Goal: Use online tool/utility

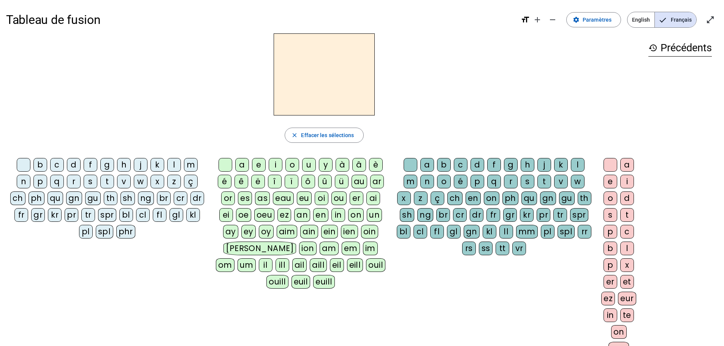
click at [645, 13] on span "English" at bounding box center [640, 19] width 27 height 15
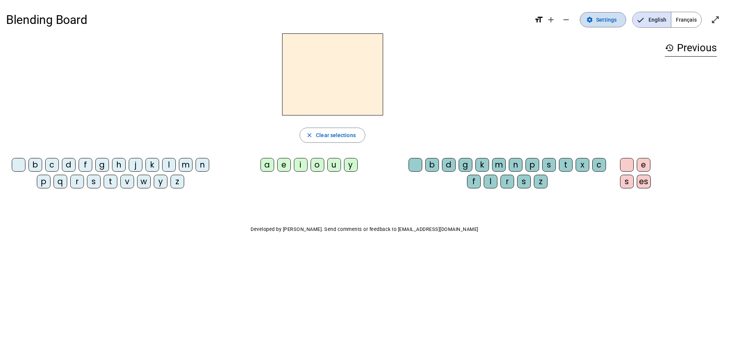
click at [605, 21] on span "Settings" at bounding box center [606, 19] width 21 height 9
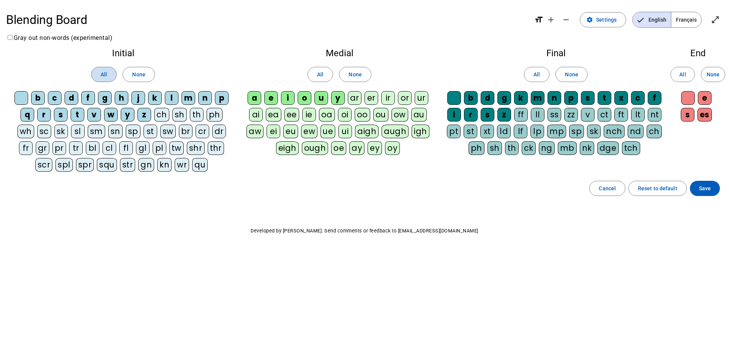
click at [101, 73] on span "All" at bounding box center [104, 74] width 6 height 9
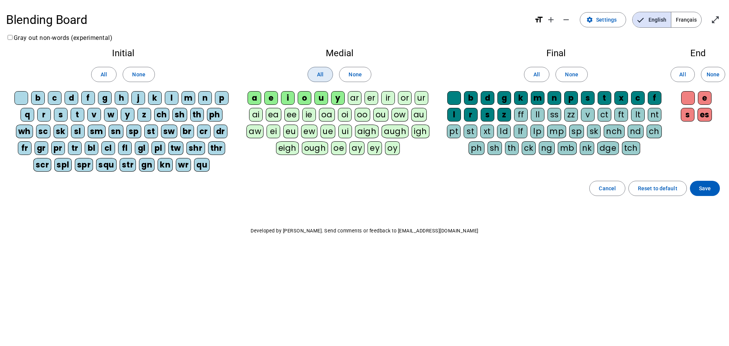
drag, startPoint x: 321, startPoint y: 79, endPoint x: 472, endPoint y: 78, distance: 150.8
click at [324, 79] on span at bounding box center [320, 74] width 25 height 18
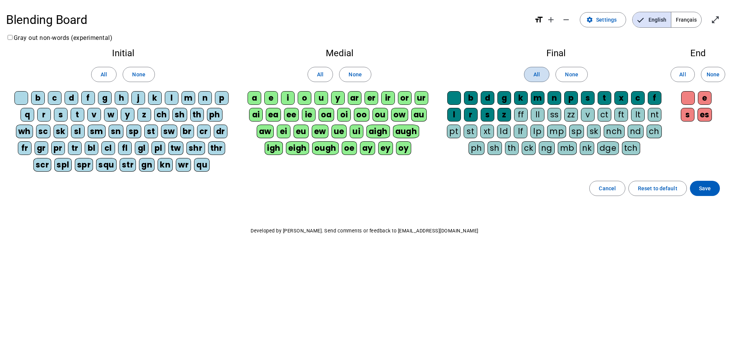
click at [539, 72] on span "All" at bounding box center [537, 74] width 6 height 9
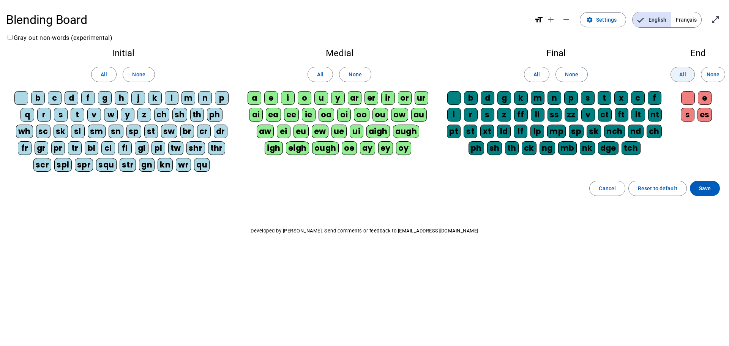
click at [684, 69] on span at bounding box center [683, 74] width 24 height 18
click at [713, 190] on span at bounding box center [705, 188] width 30 height 18
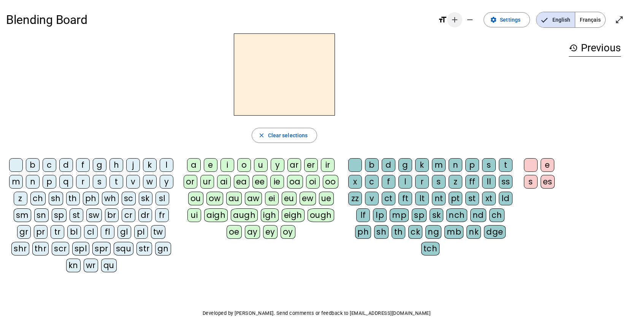
click at [456, 21] on mat-icon "add" at bounding box center [454, 19] width 9 height 9
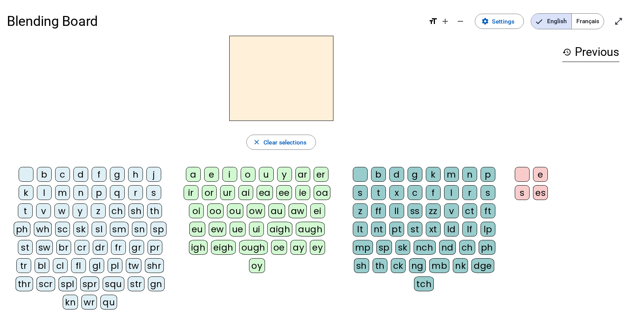
click at [155, 210] on div "th" at bounding box center [154, 210] width 15 height 15
click at [226, 173] on div "i" at bounding box center [229, 174] width 15 height 15
click at [394, 264] on div "ck" at bounding box center [398, 265] width 15 height 15
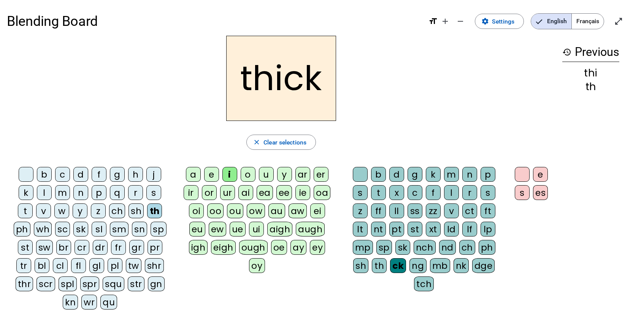
click at [26, 195] on div "k" at bounding box center [26, 192] width 15 height 15
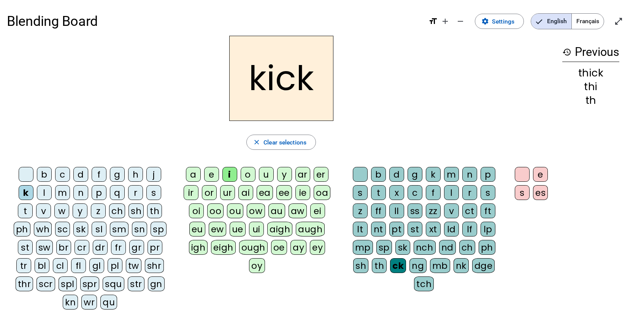
click at [109, 301] on div "qu" at bounding box center [108, 301] width 17 height 15
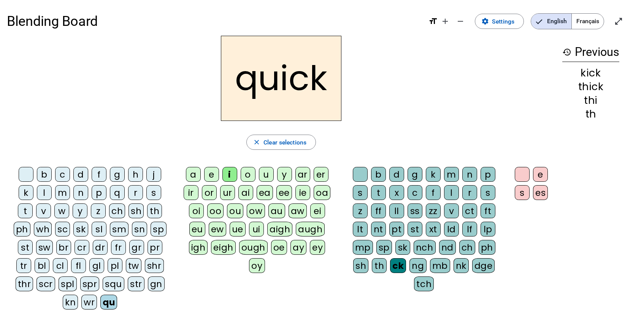
click at [194, 174] on div "a" at bounding box center [193, 174] width 15 height 15
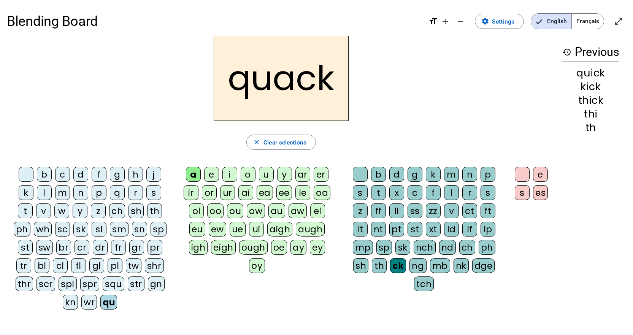
click at [519, 193] on div "s" at bounding box center [521, 192] width 15 height 15
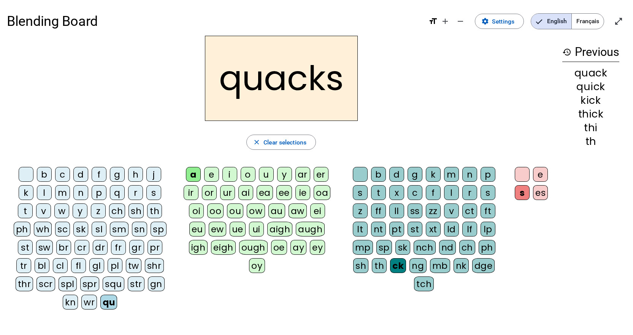
click at [42, 231] on div "wh" at bounding box center [43, 228] width 18 height 15
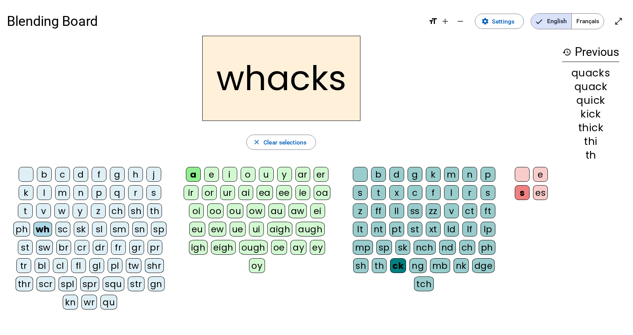
click at [524, 174] on div at bounding box center [521, 174] width 15 height 15
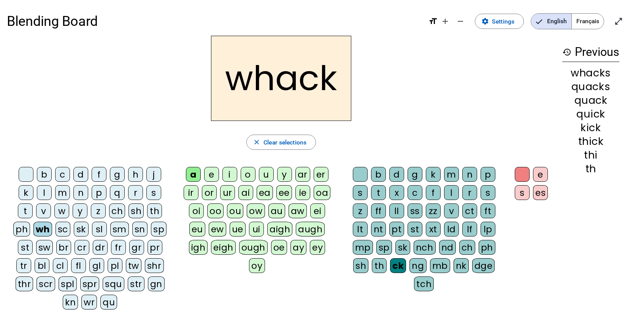
click at [140, 209] on div "sh" at bounding box center [135, 210] width 15 height 15
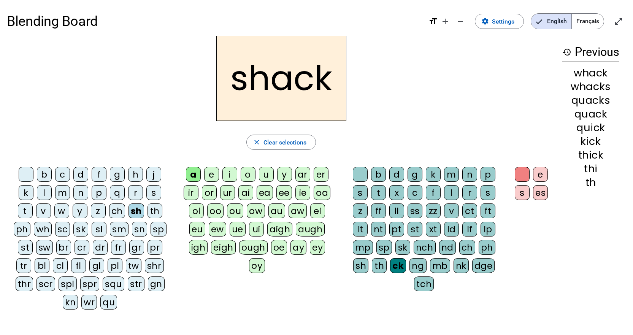
click at [265, 174] on div "u" at bounding box center [266, 174] width 15 height 15
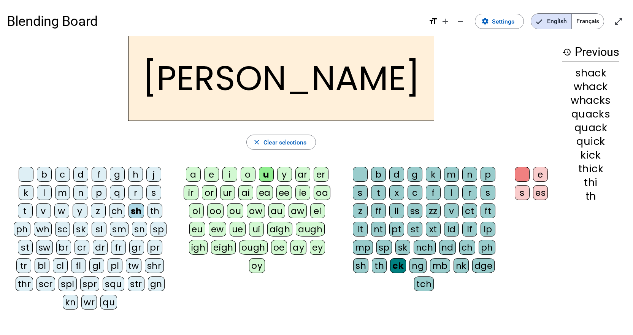
click at [85, 173] on div "d" at bounding box center [80, 174] width 15 height 15
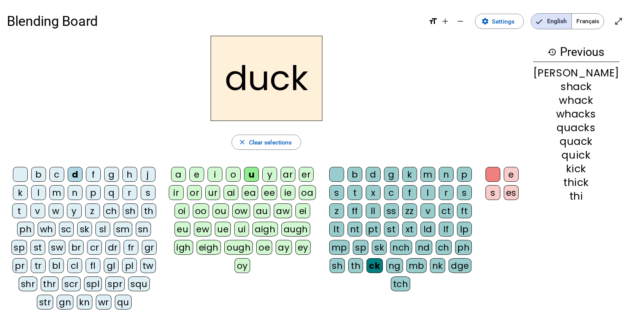
click at [153, 193] on div "s" at bounding box center [148, 192] width 15 height 15
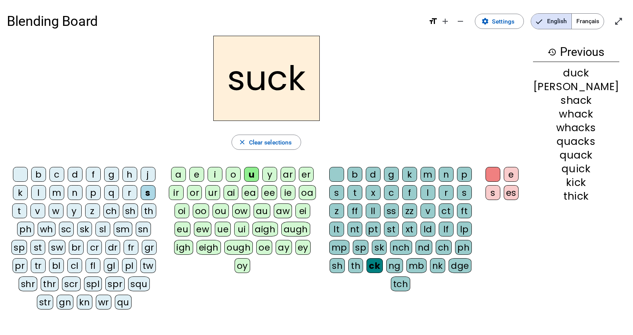
click at [445, 261] on div "nk" at bounding box center [437, 265] width 15 height 15
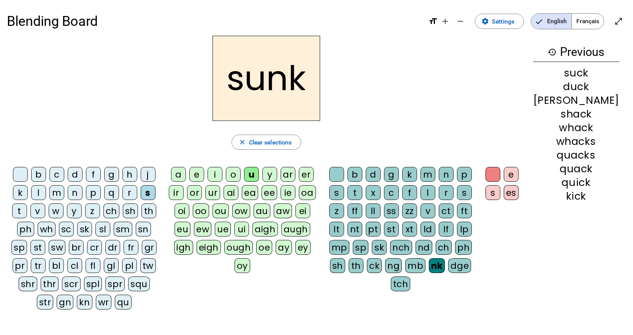
click at [453, 177] on div "n" at bounding box center [445, 174] width 15 height 15
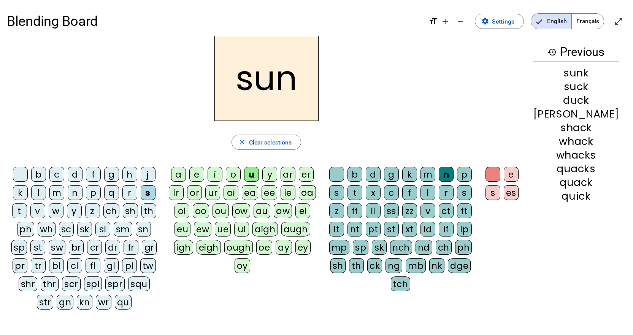
click at [362, 172] on div "b" at bounding box center [354, 174] width 15 height 15
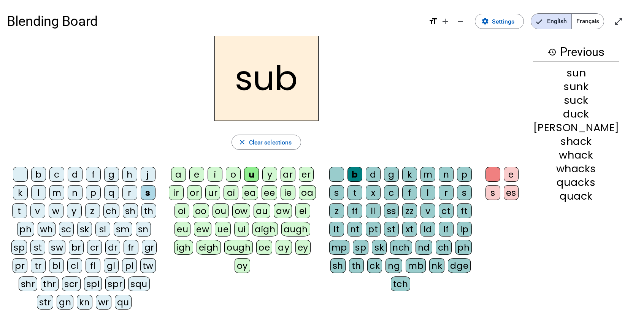
click at [30, 250] on div "st" at bounding box center [37, 247] width 15 height 15
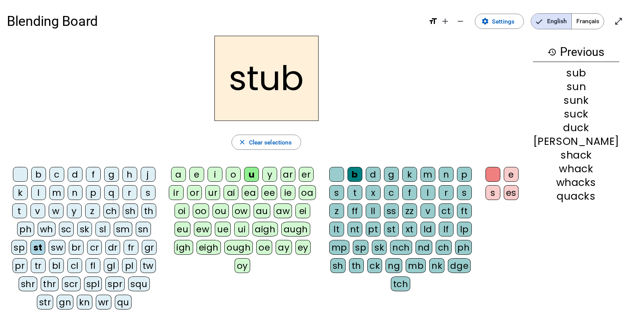
click at [382, 264] on div "ck" at bounding box center [374, 265] width 15 height 15
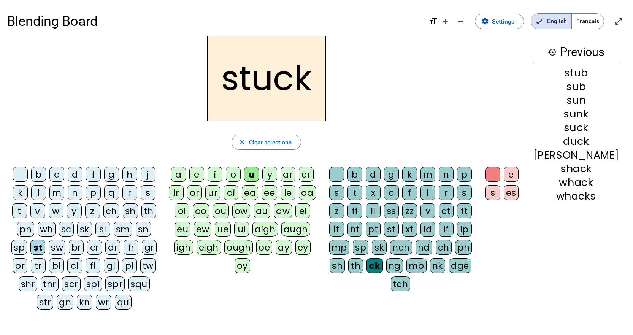
click at [222, 172] on div "i" at bounding box center [214, 174] width 15 height 15
